Goal: Task Accomplishment & Management: Manage account settings

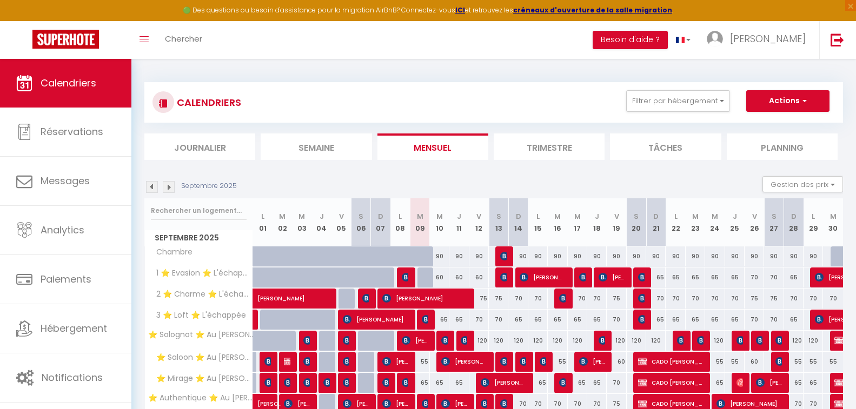
click at [426, 274] on div at bounding box center [427, 278] width 19 height 21
type input "60"
type input "[DATE]"
type input "Mer 10 Septembre 2025"
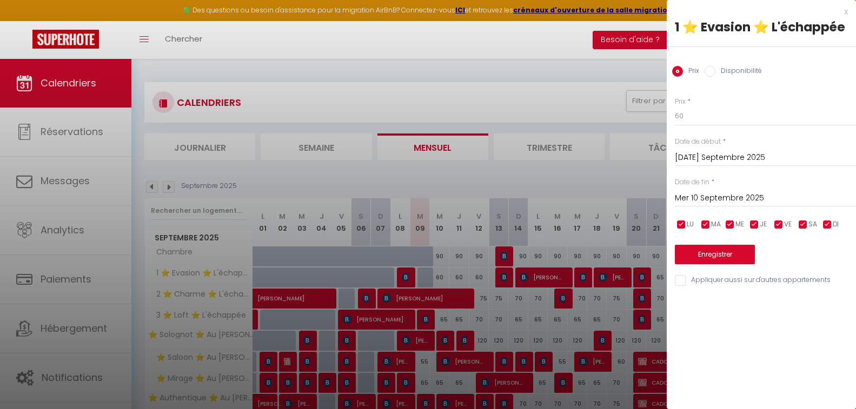
click at [721, 66] on label "Disponibilité" at bounding box center [739, 72] width 47 height 12
click at [716, 66] on input "Disponibilité" at bounding box center [710, 71] width 11 height 11
radio input "true"
radio input "false"
click at [712, 255] on button "Enregistrer" at bounding box center [715, 255] width 80 height 19
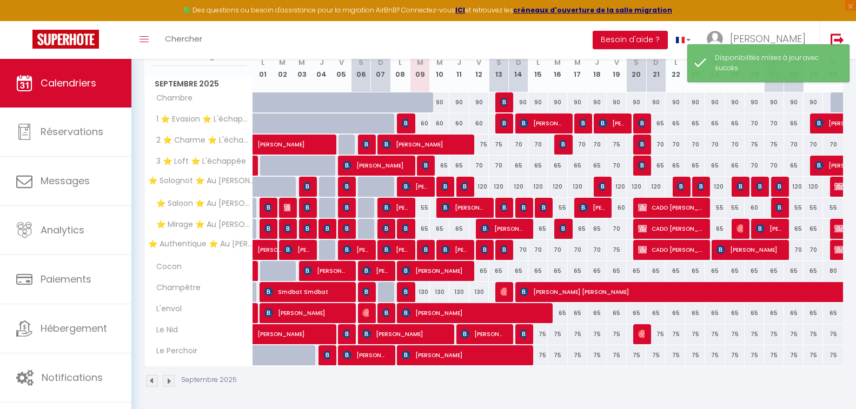
scroll to position [156, 0]
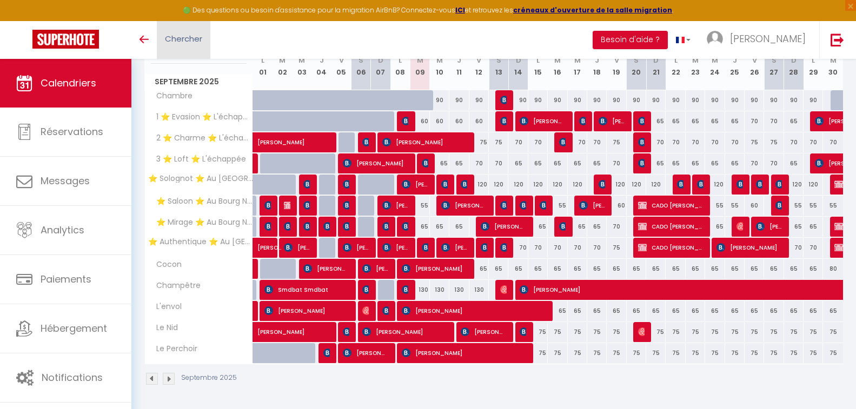
click at [180, 38] on span "Chercher" at bounding box center [183, 38] width 37 height 11
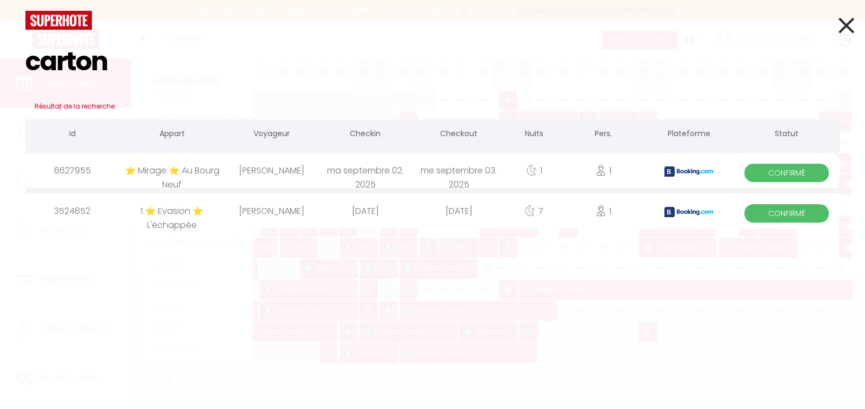
type input "carton"
click at [842, 26] on icon at bounding box center [847, 25] width 16 height 27
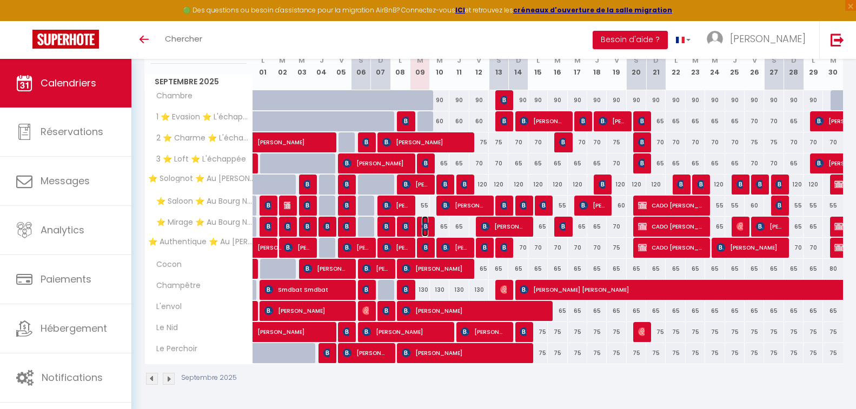
click at [426, 225] on img at bounding box center [426, 226] width 9 height 9
select select "OK"
select select "KO"
select select "0"
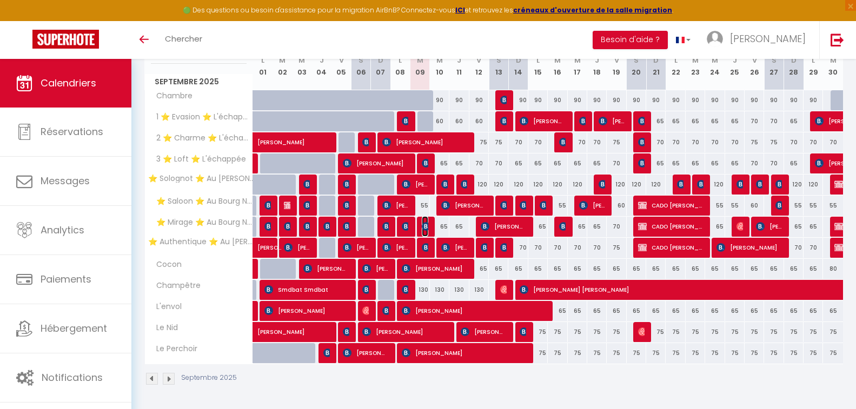
select select "1"
select select
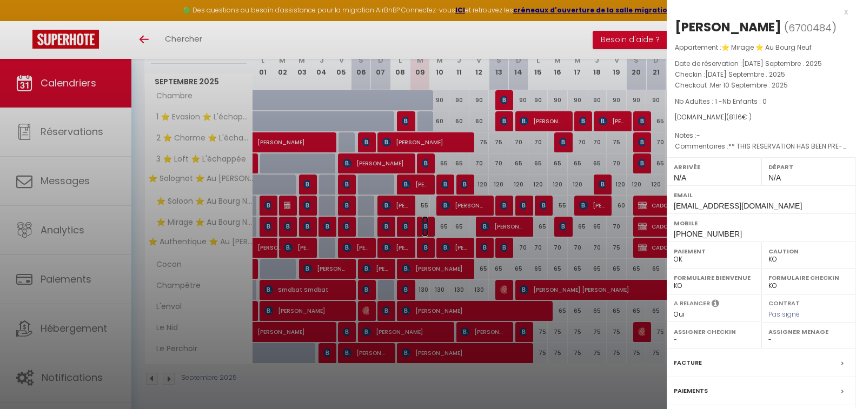
scroll to position [112, 0]
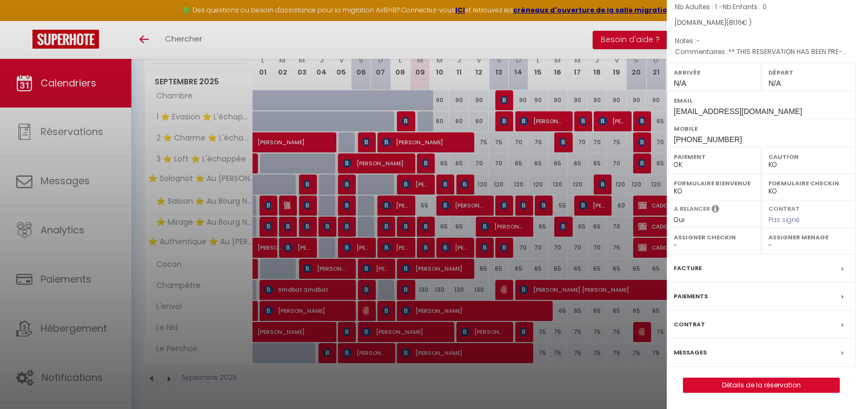
click at [693, 350] on label "Messages" at bounding box center [690, 352] width 33 height 11
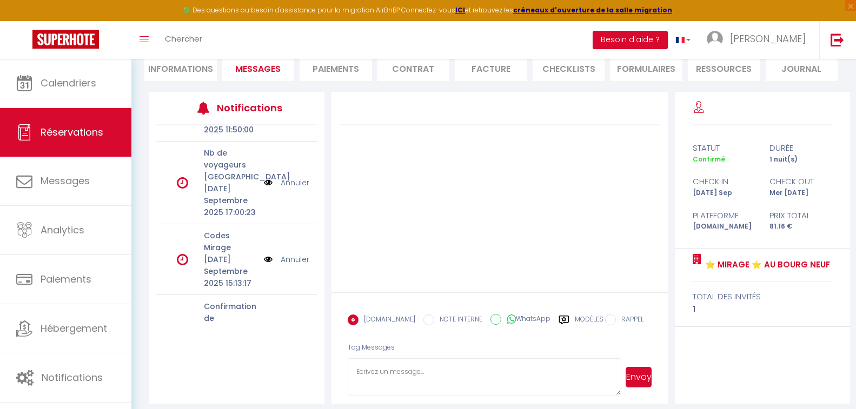
scroll to position [108, 0]
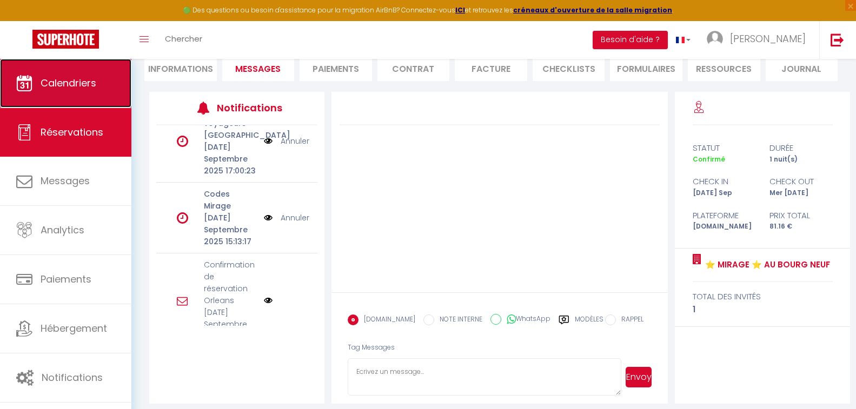
click at [64, 85] on span "Calendriers" at bounding box center [69, 83] width 56 height 14
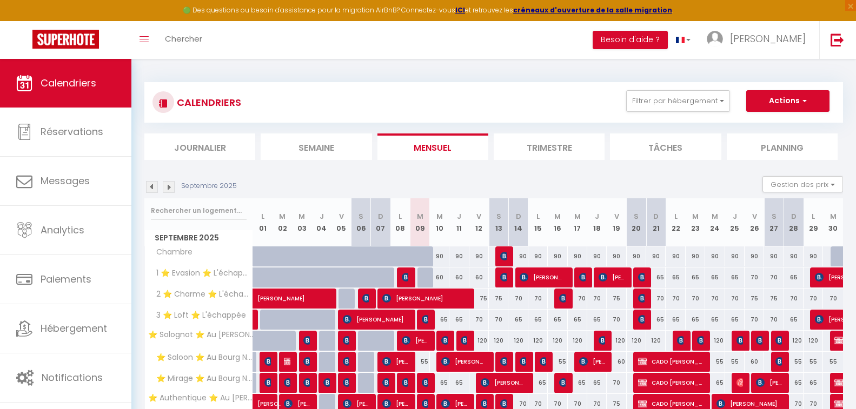
drag, startPoint x: 482, startPoint y: 103, endPoint x: 460, endPoint y: 87, distance: 27.4
click at [460, 87] on div "CALENDRIERS Filtrer par hébergement Orleans ⭐ Solognot ⭐ Au Bourg Neuf ⭐ Saloon…" at bounding box center [493, 102] width 699 height 41
click at [473, 82] on div "CALENDRIERS Filtrer par hébergement Orleans ⭐ Solognot ⭐ Au Bourg Neuf ⭐ Saloon…" at bounding box center [493, 102] width 699 height 41
drag, startPoint x: 439, startPoint y: 110, endPoint x: 435, endPoint y: 104, distance: 6.6
click at [435, 104] on div "CALENDRIERS Filtrer par hébergement Orleans ⭐ Solognot ⭐ Au Bourg Neuf ⭐ Saloon…" at bounding box center [494, 102] width 683 height 24
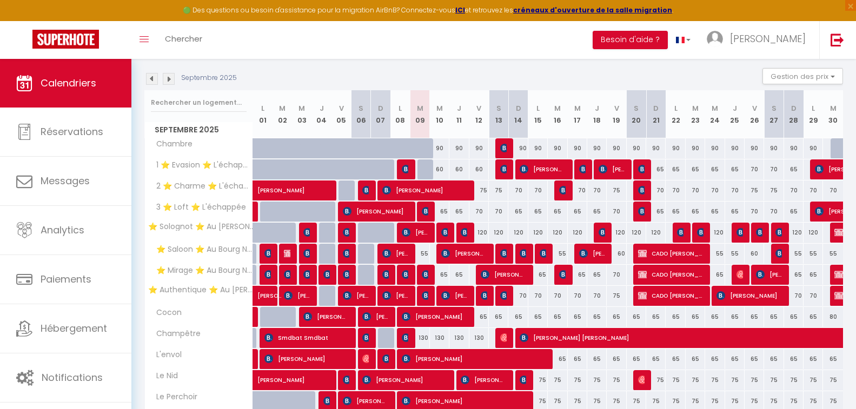
scroll to position [156, 0]
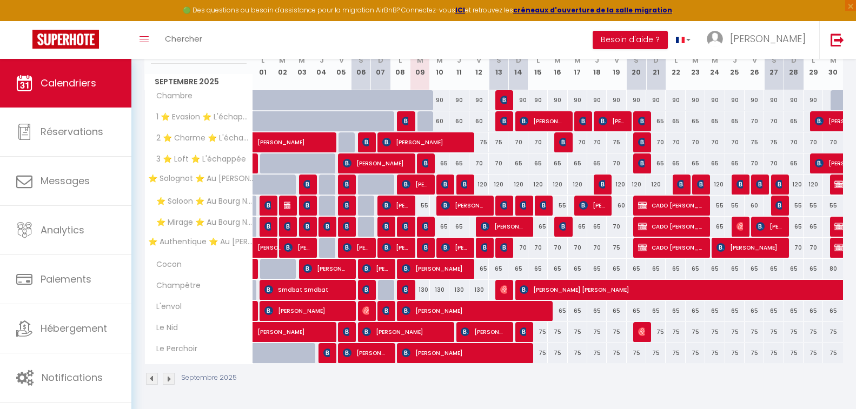
click at [424, 123] on div at bounding box center [427, 121] width 19 height 21
type input "60"
type input "[DATE] Septembre 2025"
type input "Mer 10 Septembre 2025"
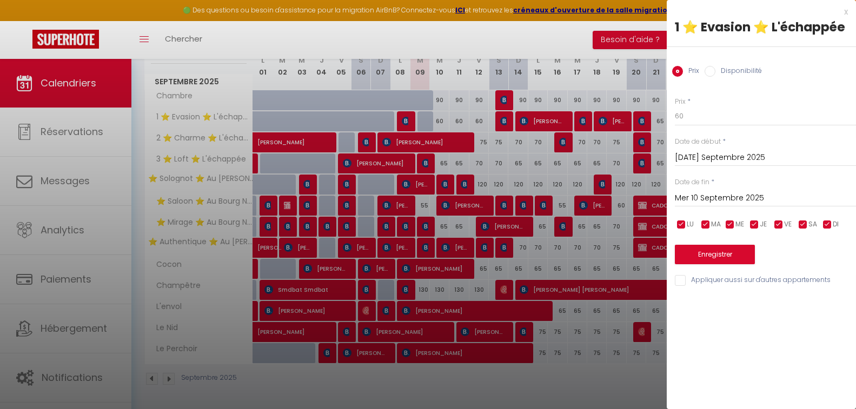
click at [711, 72] on input "Disponibilité" at bounding box center [710, 71] width 11 height 11
radio input "true"
radio input "false"
click at [721, 260] on button "Enregistrer" at bounding box center [715, 255] width 80 height 19
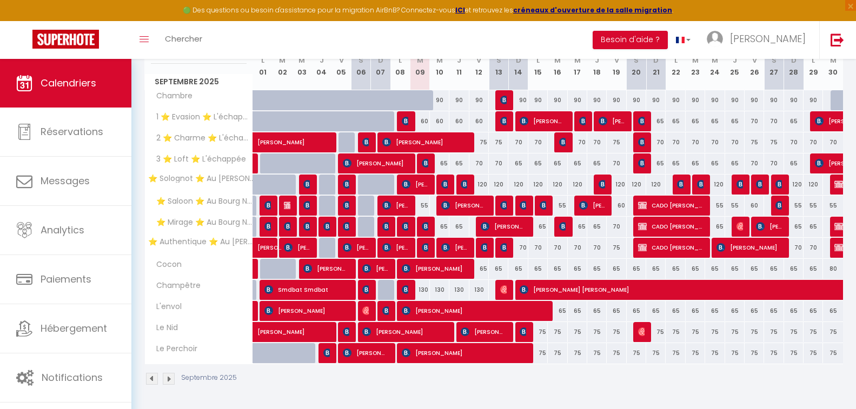
drag, startPoint x: 422, startPoint y: 43, endPoint x: 421, endPoint y: 36, distance: 7.7
click at [421, 36] on div "Toggle menubar Chercher BUTTON Besoin d'aide ? Jean-Marie Paramètres Équipe" at bounding box center [463, 40] width 770 height 38
click at [421, 41] on div "Toggle menubar Chercher BUTTON Besoin d'aide ? Jean-Marie Paramètres Équipe" at bounding box center [463, 40] width 770 height 38
click at [420, 39] on div "Toggle menubar Chercher BUTTON Besoin d'aide ? Jean-Marie Paramètres Équipe" at bounding box center [463, 40] width 770 height 38
click at [421, 39] on div "Toggle menubar Chercher BUTTON Besoin d'aide ? Jean-Marie Paramètres Équipe" at bounding box center [463, 40] width 770 height 38
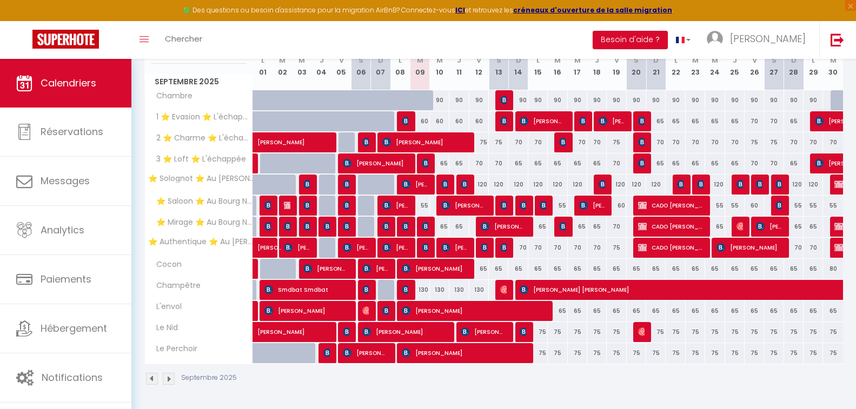
click at [421, 38] on div "Toggle menubar Chercher BUTTON Besoin d'aide ? Jean-Marie Paramètres Équipe" at bounding box center [463, 40] width 770 height 38
click at [422, 39] on div "Toggle menubar Chercher BUTTON Besoin d'aide ? Jean-Marie Paramètres Équipe" at bounding box center [463, 40] width 770 height 38
drag, startPoint x: 425, startPoint y: 40, endPoint x: 419, endPoint y: 39, distance: 5.4
click at [419, 39] on div "Toggle menubar Chercher BUTTON Besoin d'aide ? Jean-Marie Paramètres Équipe" at bounding box center [463, 40] width 770 height 38
drag, startPoint x: 355, startPoint y: 44, endPoint x: 332, endPoint y: 44, distance: 22.7
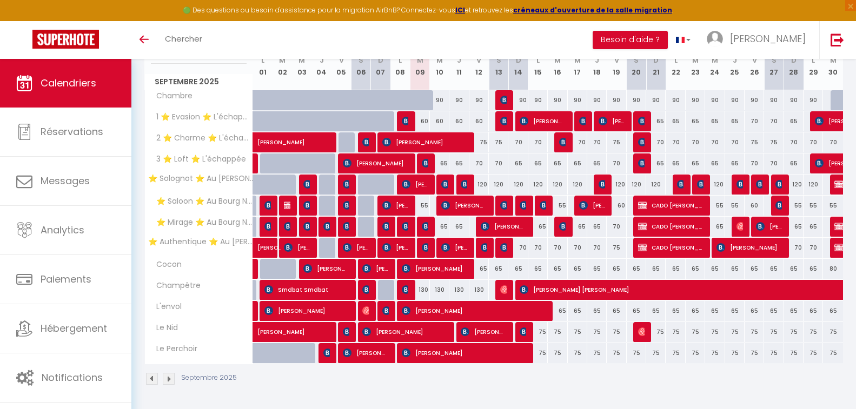
click at [332, 44] on div "Toggle menubar Chercher BUTTON Besoin d'aide ? [PERSON_NAME] Équipe" at bounding box center [463, 40] width 770 height 38
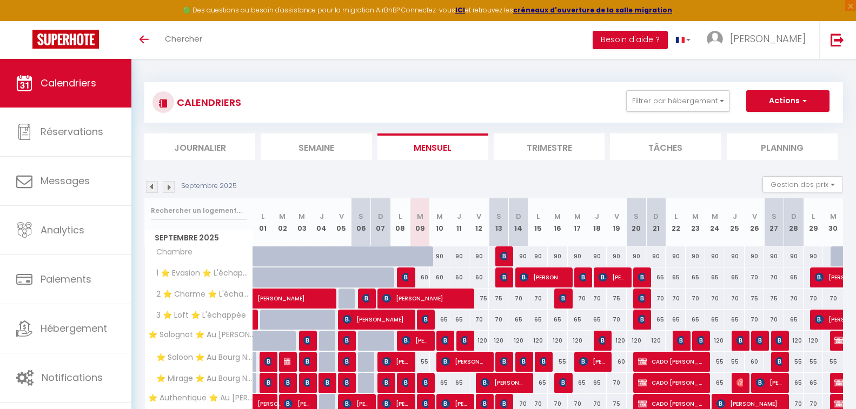
scroll to position [95, 0]
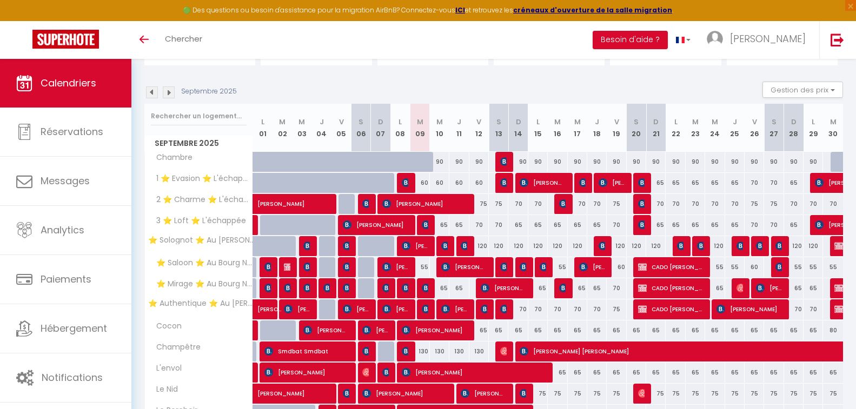
drag, startPoint x: 414, startPoint y: 77, endPoint x: 395, endPoint y: 82, distance: 19.5
click at [395, 82] on div "Septembre 2025 Gestion des prix Nb Nuits minimum Règles Disponibilité" at bounding box center [493, 93] width 699 height 22
click at [425, 286] on img at bounding box center [426, 288] width 9 height 9
select select "OK"
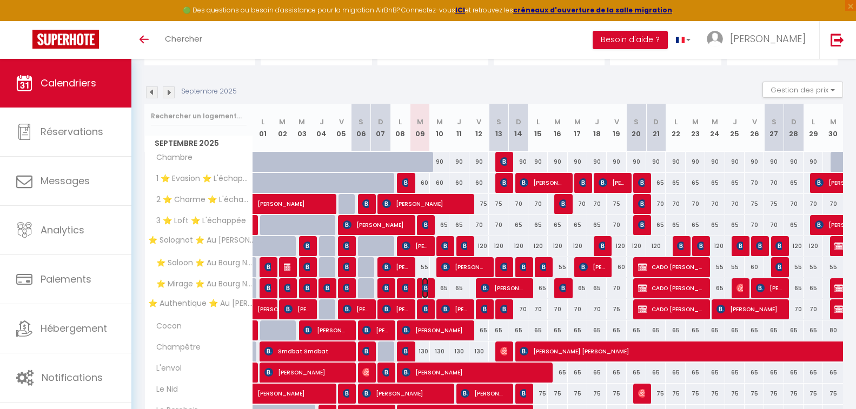
select select "KO"
select select "0"
select select "1"
select select
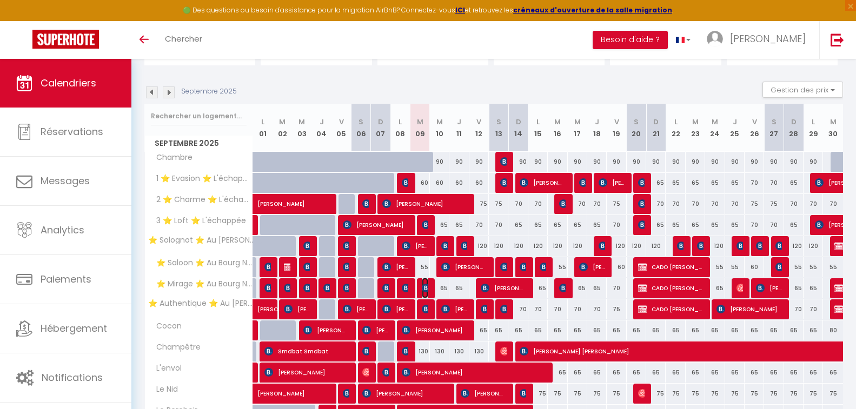
select select
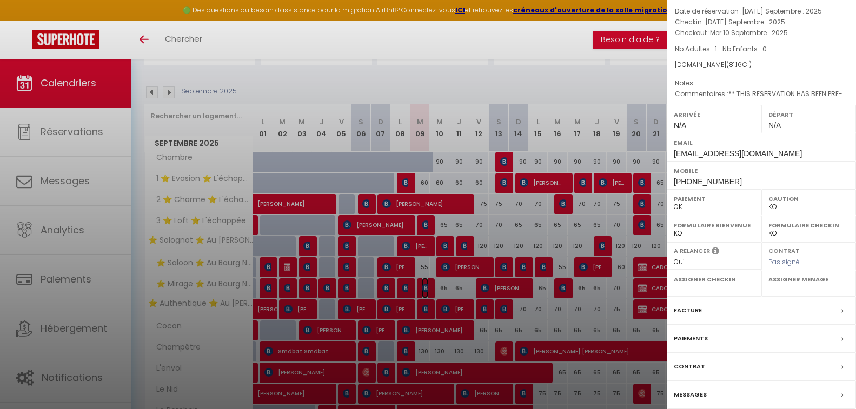
scroll to position [108, 0]
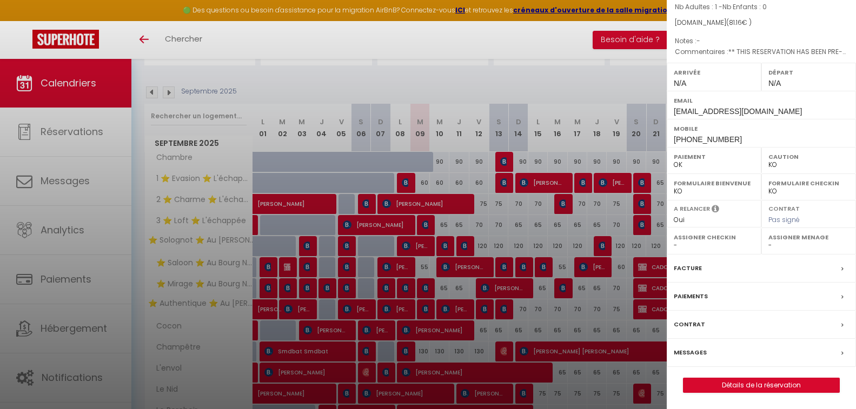
click at [700, 354] on label "Messages" at bounding box center [690, 352] width 33 height 11
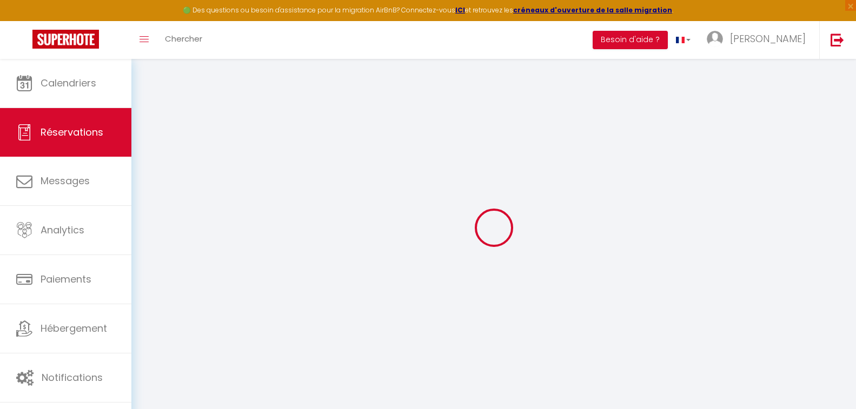
select select
checkbox input "false"
select select
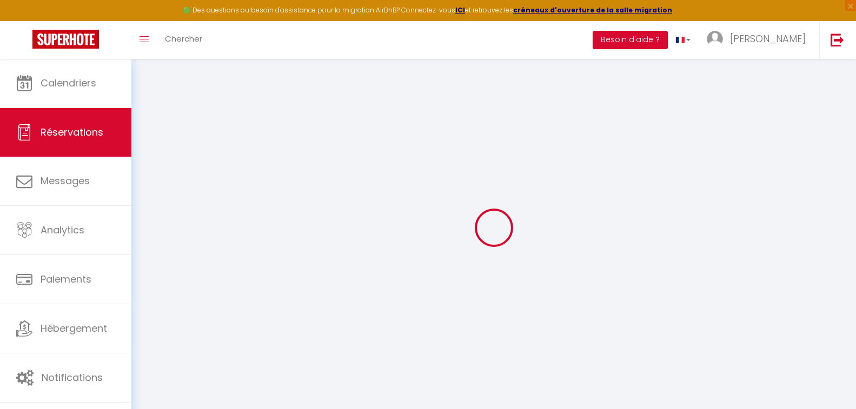
checkbox input "false"
type textarea "** THIS RESERVATION HAS BEEN PRE-PAID ** BOOKING NOTE : Payment charge is EUR 1…"
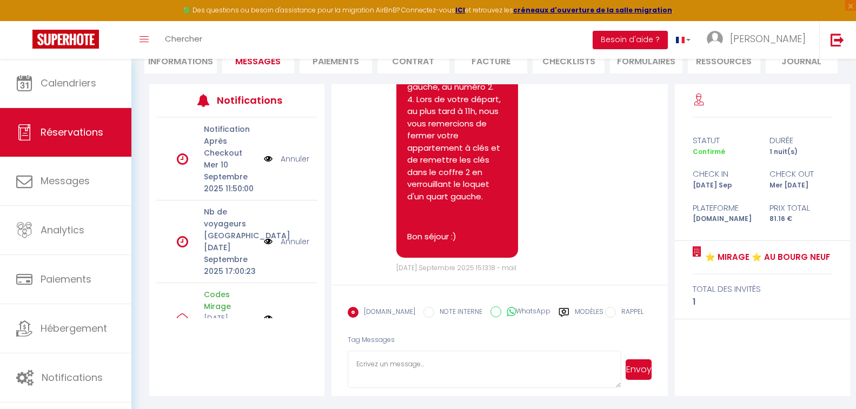
scroll to position [1410, 0]
